Goal: Check status: Check status

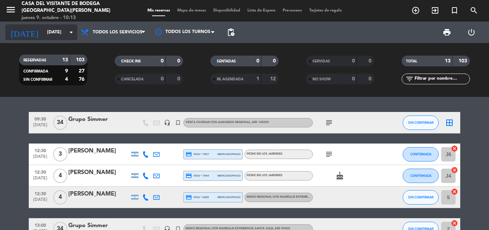
click at [66, 26] on input "[DATE]" at bounding box center [73, 32] width 61 height 12
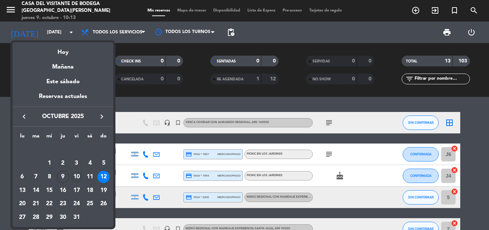
click at [78, 175] on div "10" at bounding box center [76, 177] width 12 height 12
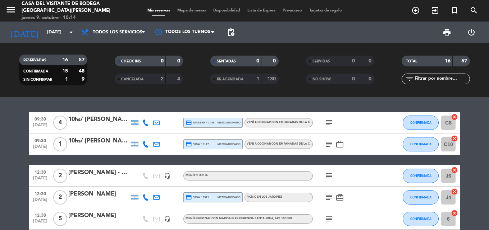
click at [327, 124] on icon "subject" at bounding box center [328, 123] width 9 height 9
click at [327, 147] on icon "subject" at bounding box center [328, 144] width 9 height 9
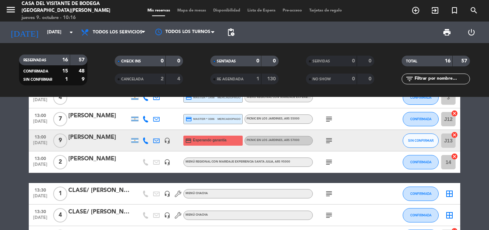
scroll to position [195, 0]
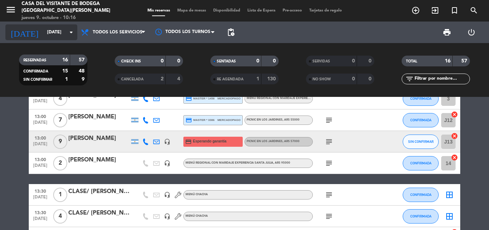
click at [73, 31] on icon "arrow_drop_down" at bounding box center [71, 32] width 9 height 9
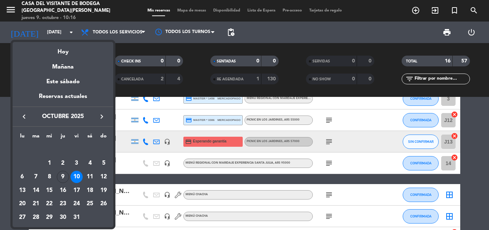
click at [80, 179] on div "10" at bounding box center [76, 177] width 12 height 12
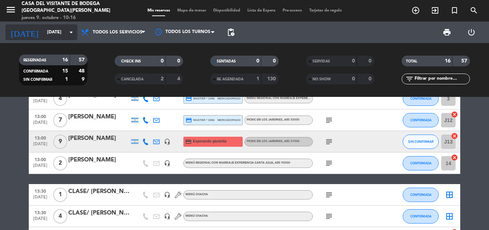
click at [59, 34] on input "[DATE]" at bounding box center [73, 32] width 61 height 12
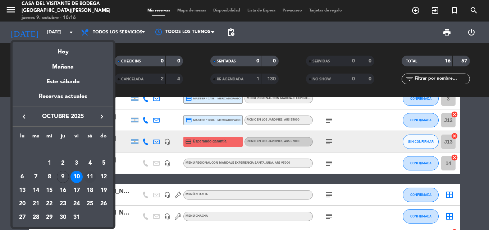
click at [86, 174] on div "11" at bounding box center [90, 177] width 12 height 12
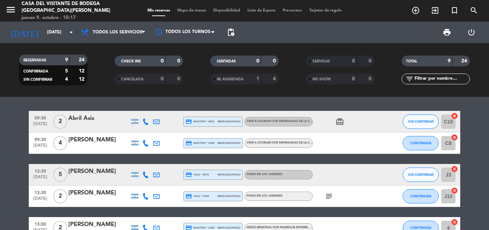
scroll to position [0, 0]
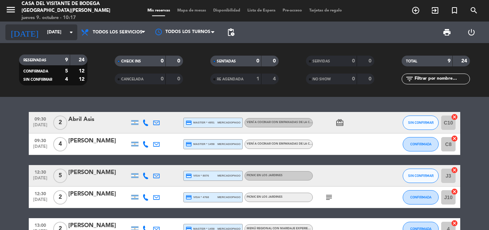
click at [68, 27] on input "[DATE]" at bounding box center [73, 32] width 61 height 12
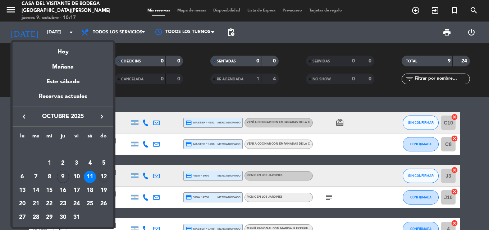
click at [105, 173] on div "12" at bounding box center [103, 177] width 12 height 12
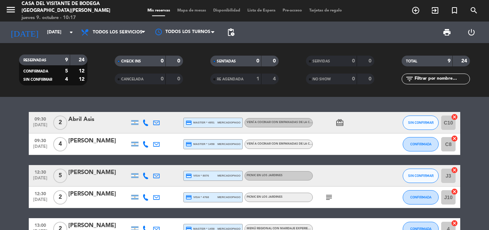
type input "[DATE]"
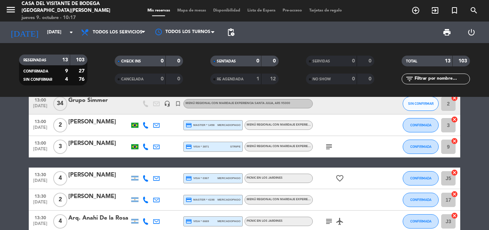
scroll to position [144, 0]
